Goal: Navigation & Orientation: Find specific page/section

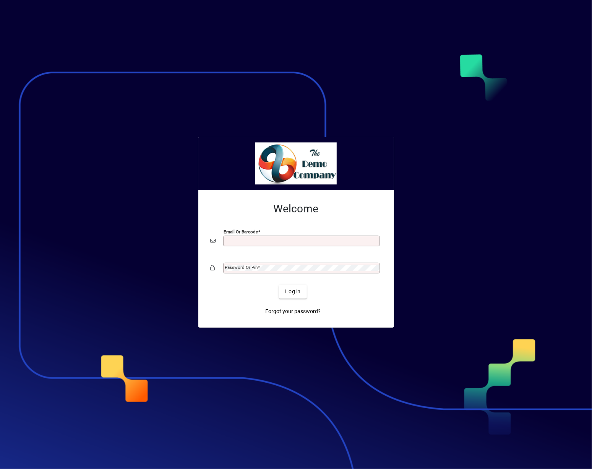
click at [260, 240] on input "Email or Barcode" at bounding box center [302, 241] width 154 height 6
type input "**********"
click at [241, 267] on mat-label "Password or Pin" at bounding box center [241, 267] width 33 height 5
click at [279, 285] on button "Login" at bounding box center [293, 292] width 28 height 14
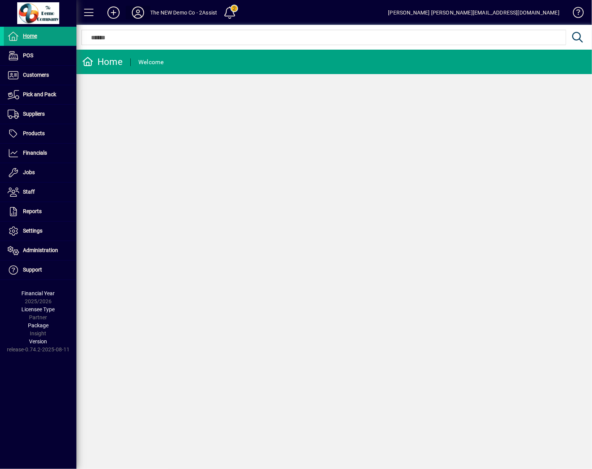
click at [139, 13] on icon at bounding box center [137, 12] width 15 height 12
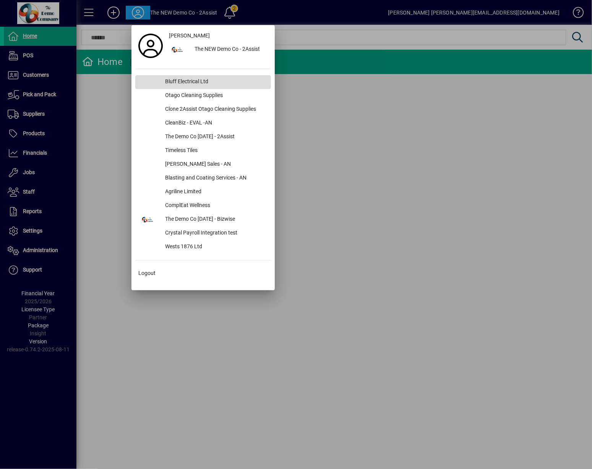
click at [188, 81] on div "Bluff Electrical Ltd" at bounding box center [215, 82] width 112 height 14
